Goal: Task Accomplishment & Management: Use online tool/utility

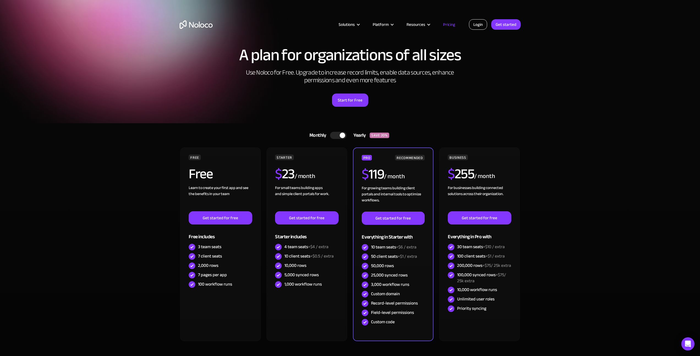
click at [474, 25] on link "Login" at bounding box center [478, 24] width 18 height 10
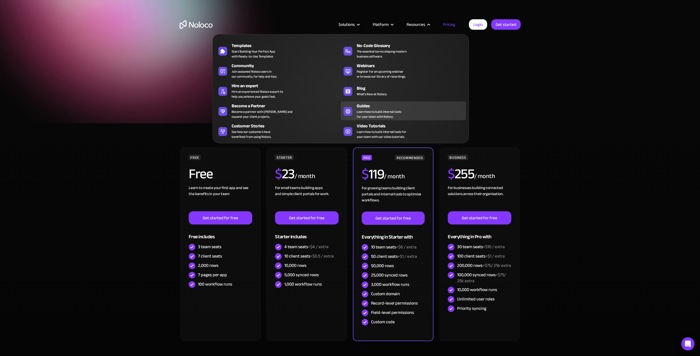
click at [393, 105] on div "Guides" at bounding box center [413, 106] width 112 height 7
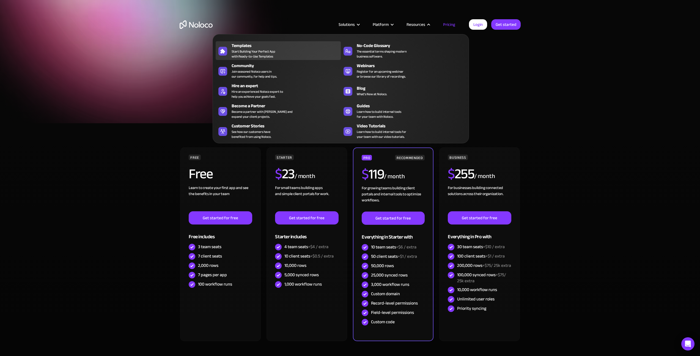
click at [271, 49] on span "Start Building Your Perfect App with Ready-to-Use Templates" at bounding box center [254, 54] width 44 height 10
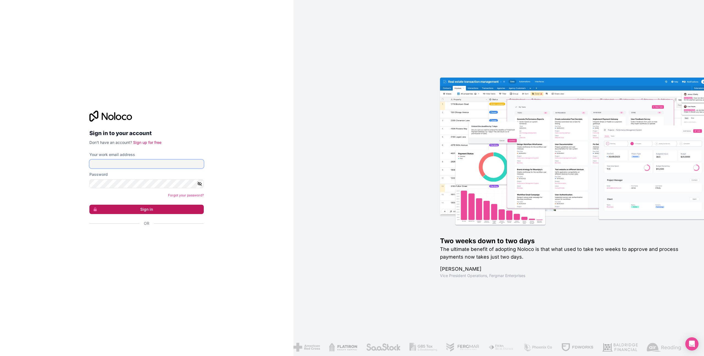
type input "[EMAIL_ADDRESS][DOMAIN_NAME]"
click at [143, 210] on button "Sign in" at bounding box center [146, 209] width 114 height 9
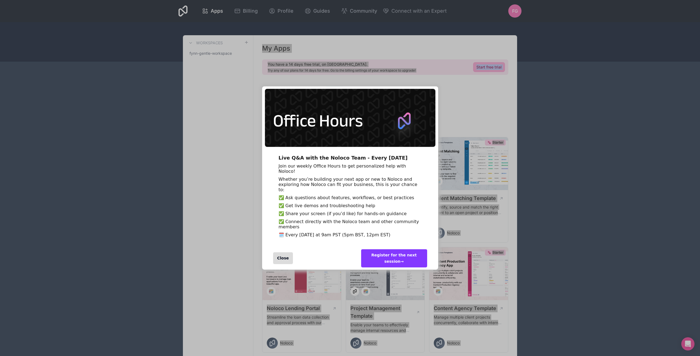
click at [559, 77] on div "Live Q&A with the Noloco Team - Every Wednesday Join our weekly Office Hours to…" at bounding box center [350, 178] width 700 height 356
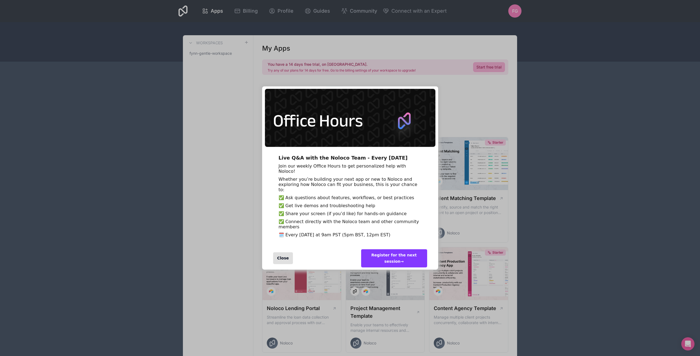
click at [282, 264] on div "Close" at bounding box center [283, 258] width 20 height 12
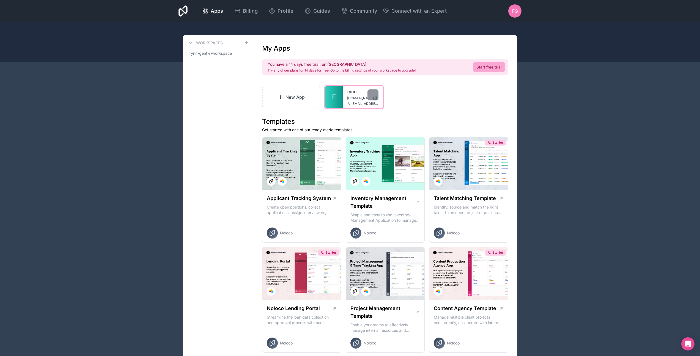
click at [343, 93] on div "fynn fynn.noloco.co fynn@fynngentle.com" at bounding box center [363, 97] width 40 height 22
click at [332, 98] on span "F" at bounding box center [334, 97] width 4 height 9
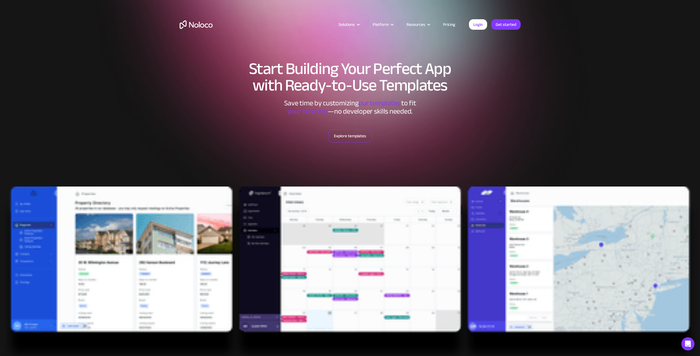
click at [346, 136] on link "Explore templates" at bounding box center [350, 135] width 44 height 13
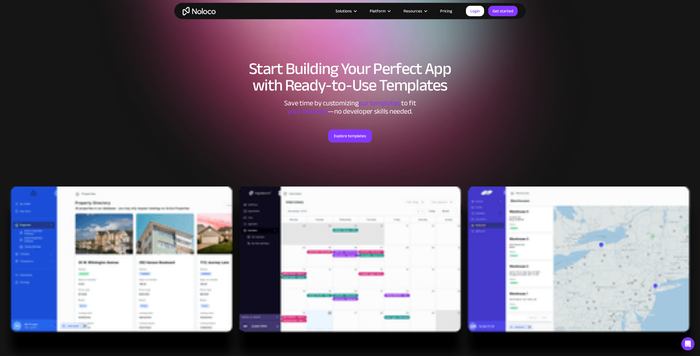
scroll to position [371, 0]
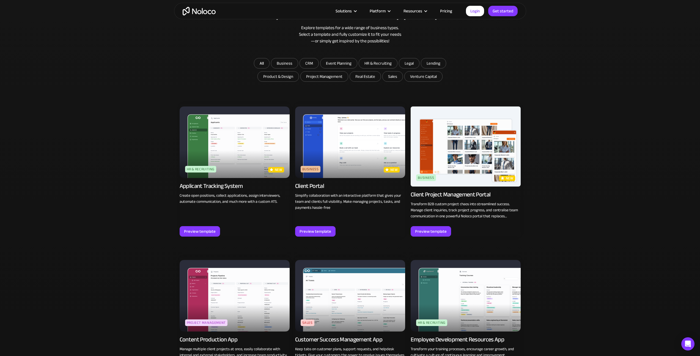
click at [327, 167] on img at bounding box center [350, 141] width 110 height 71
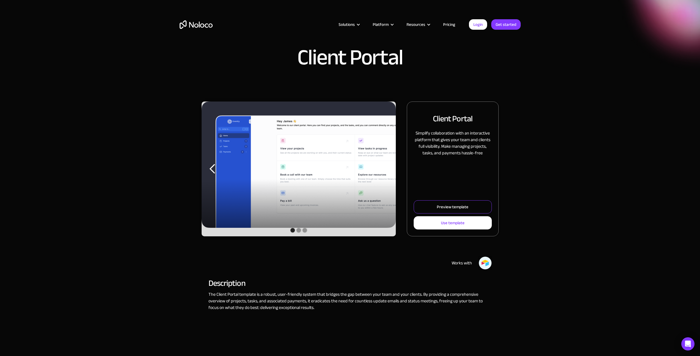
click at [449, 207] on div "Preview template" at bounding box center [453, 206] width 32 height 7
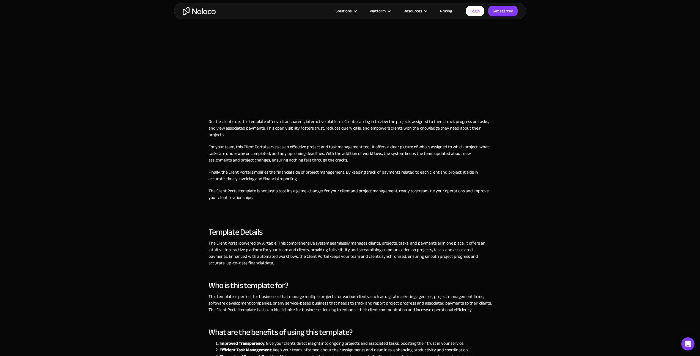
scroll to position [218, 0]
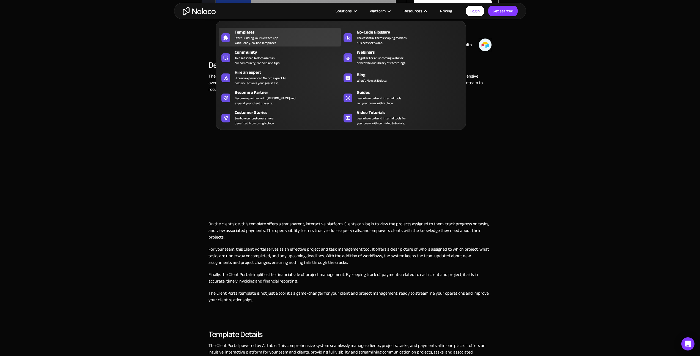
click at [268, 35] on span "Start Building Your Perfect App with Ready-to-Use Templates" at bounding box center [257, 40] width 44 height 10
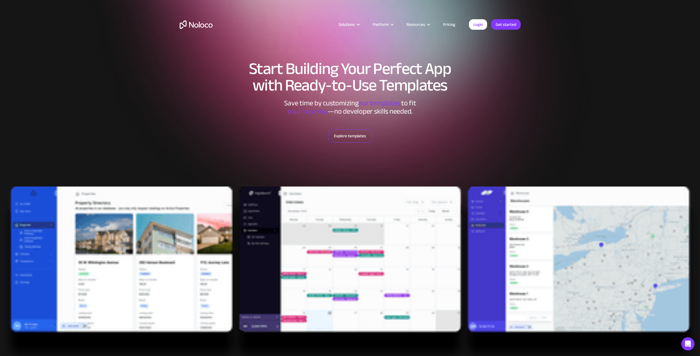
click at [356, 137] on link "Explore templates" at bounding box center [350, 135] width 44 height 13
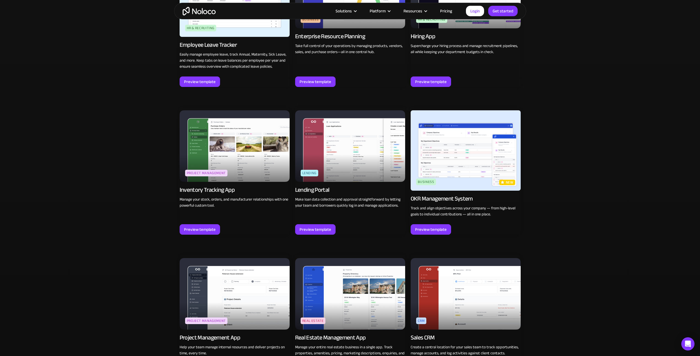
scroll to position [816, 0]
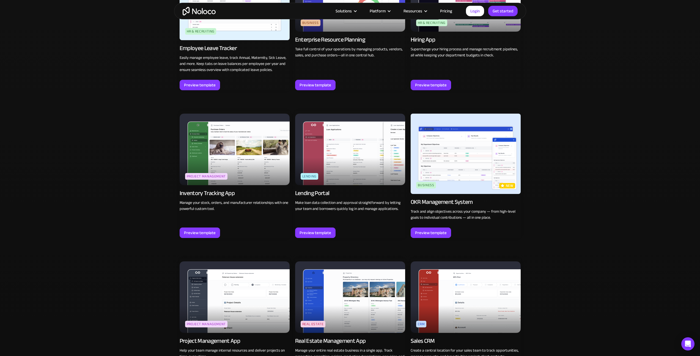
click at [444, 12] on link "Pricing" at bounding box center [446, 10] width 26 height 7
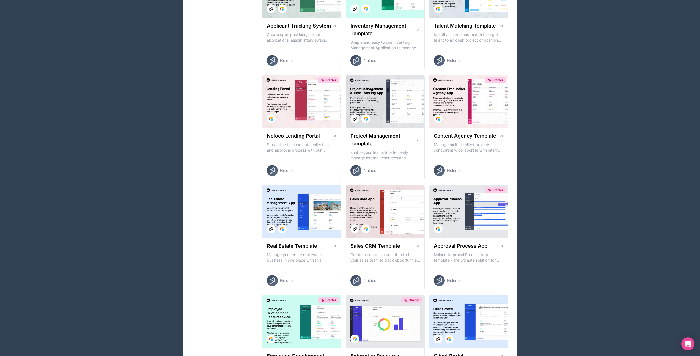
scroll to position [37, 0]
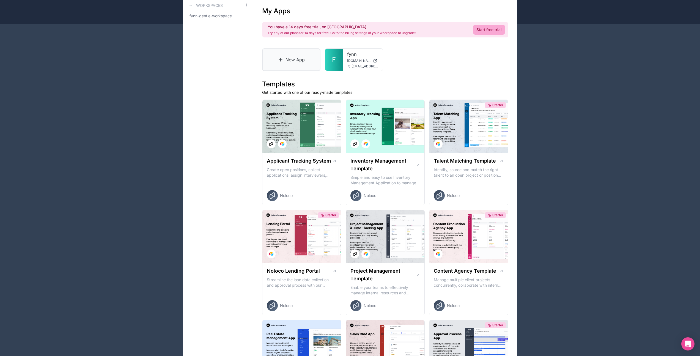
click at [295, 61] on link "New App" at bounding box center [291, 59] width 58 height 23
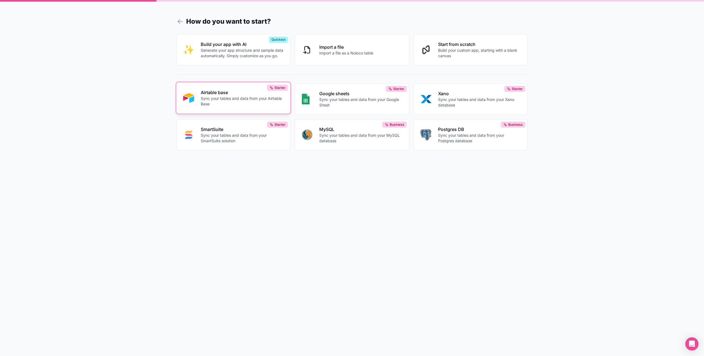
click at [257, 90] on p "Airtable base" at bounding box center [242, 92] width 83 height 7
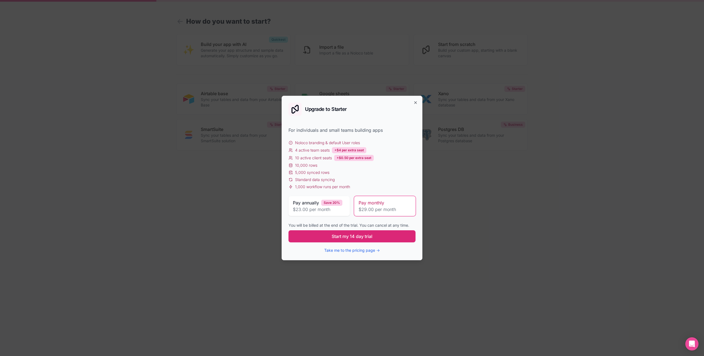
click at [370, 240] on button "Start my 14 day trial" at bounding box center [351, 236] width 127 height 12
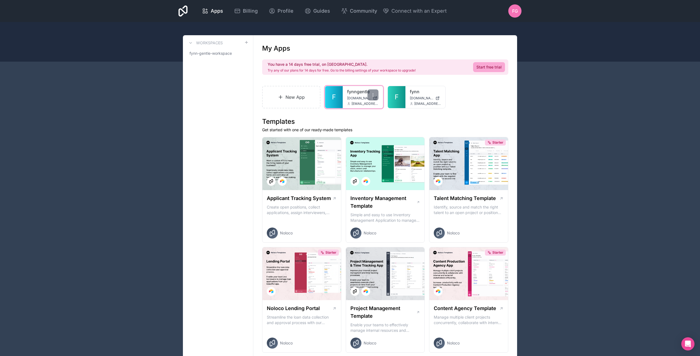
click at [337, 98] on link "F" at bounding box center [334, 97] width 18 height 22
